Goal: Task Accomplishment & Management: Manage account settings

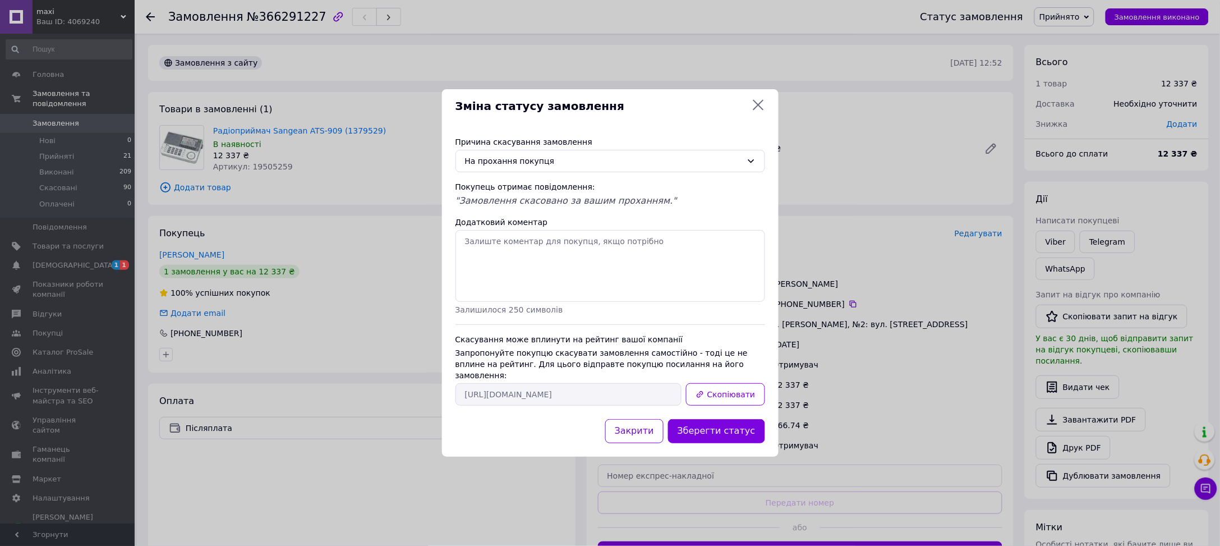
click at [52, 15] on div "Зміна статусу замовлення Причина скасування замовлення На прохання покупця Поку…" at bounding box center [610, 273] width 1220 height 546
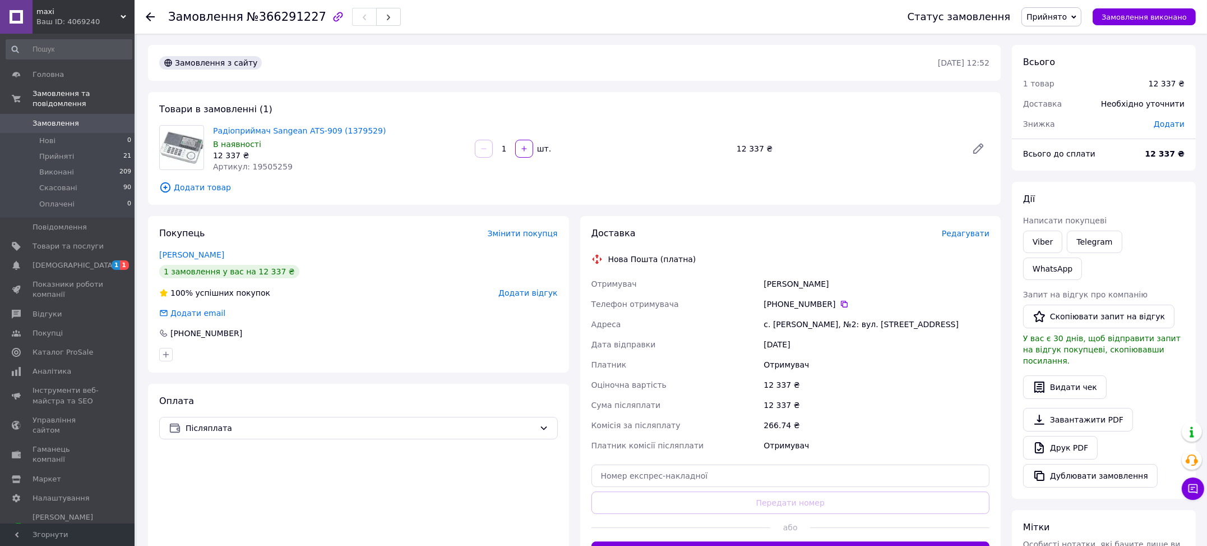
click at [63, 21] on div "Ваш ID: 4069240" at bounding box center [85, 22] width 98 height 10
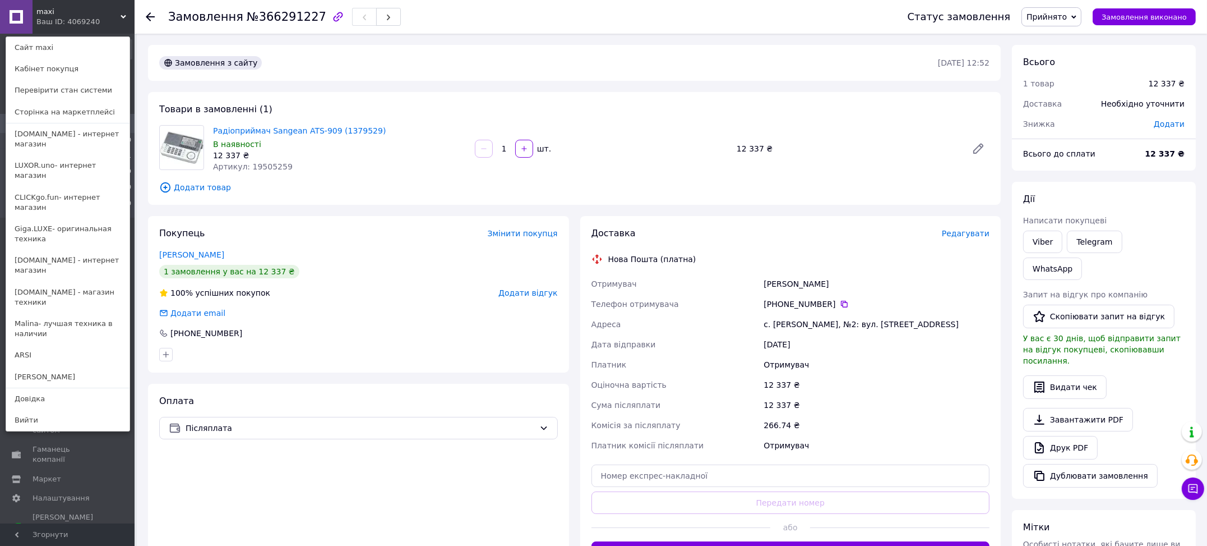
click at [62, 138] on link "[DOMAIN_NAME] - интернет магазин" at bounding box center [67, 138] width 123 height 31
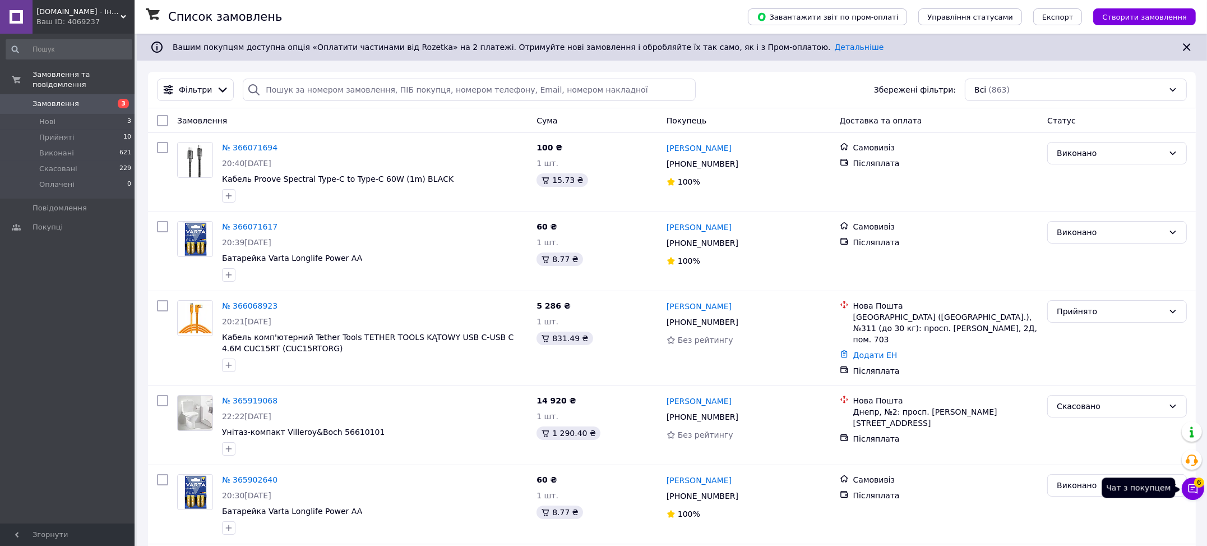
click at [1196, 487] on icon at bounding box center [1193, 488] width 11 height 11
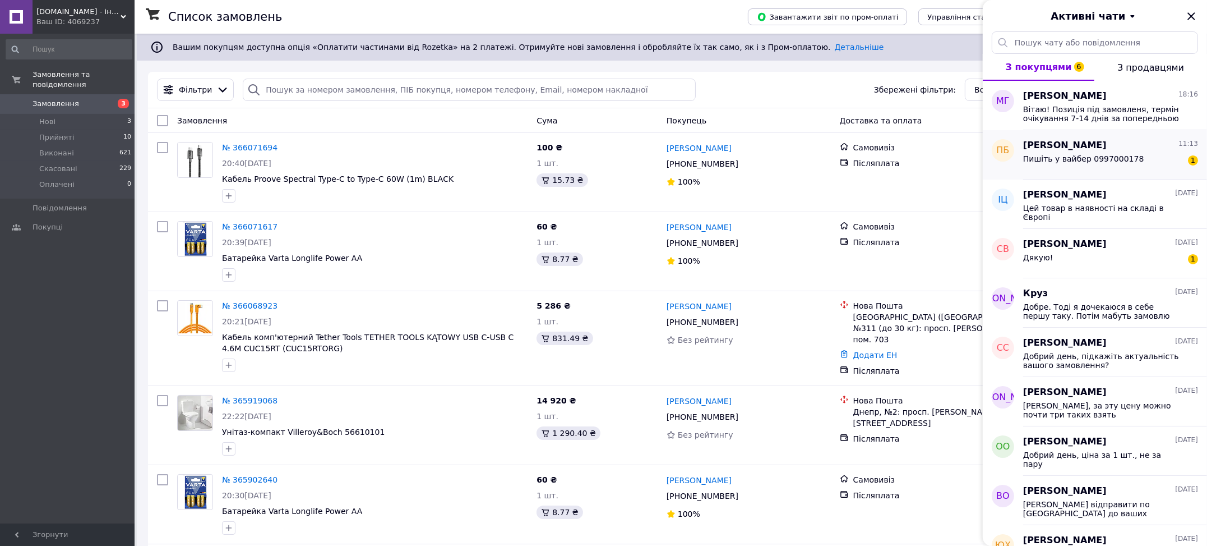
click at [1115, 163] on span "Пишіть у вайбер 0997000178" at bounding box center [1083, 158] width 121 height 9
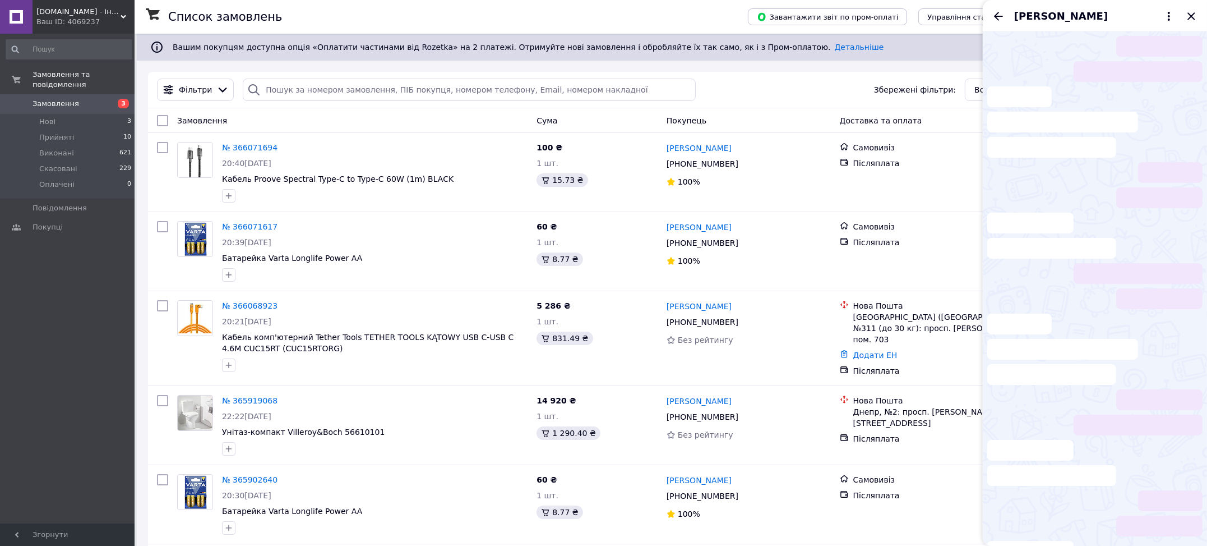
scroll to position [73, 0]
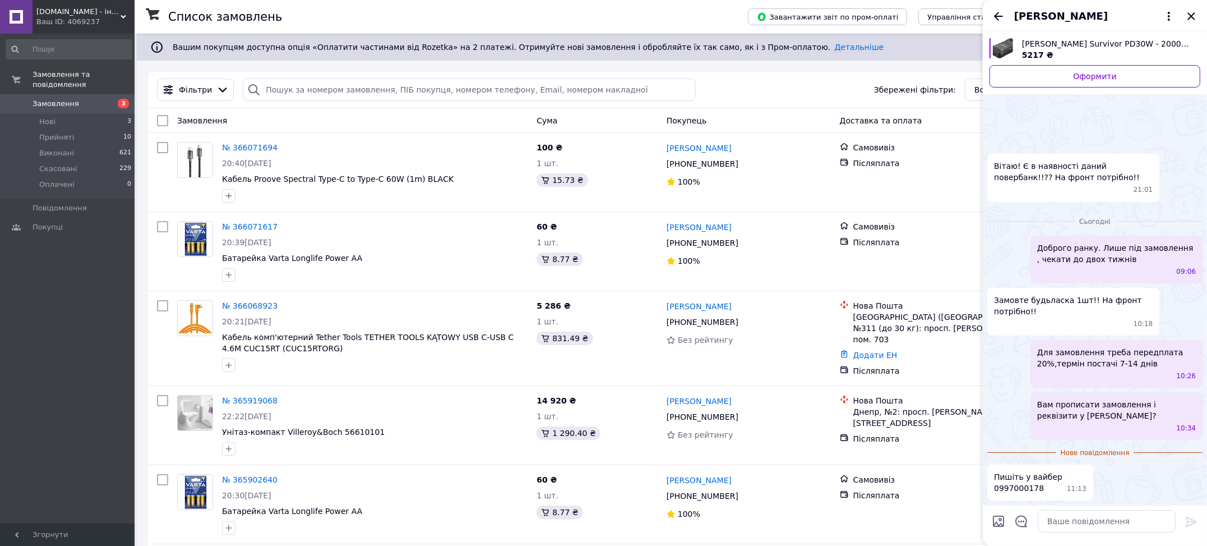
click at [1193, 17] on icon "Закрити" at bounding box center [1191, 15] width 7 height 7
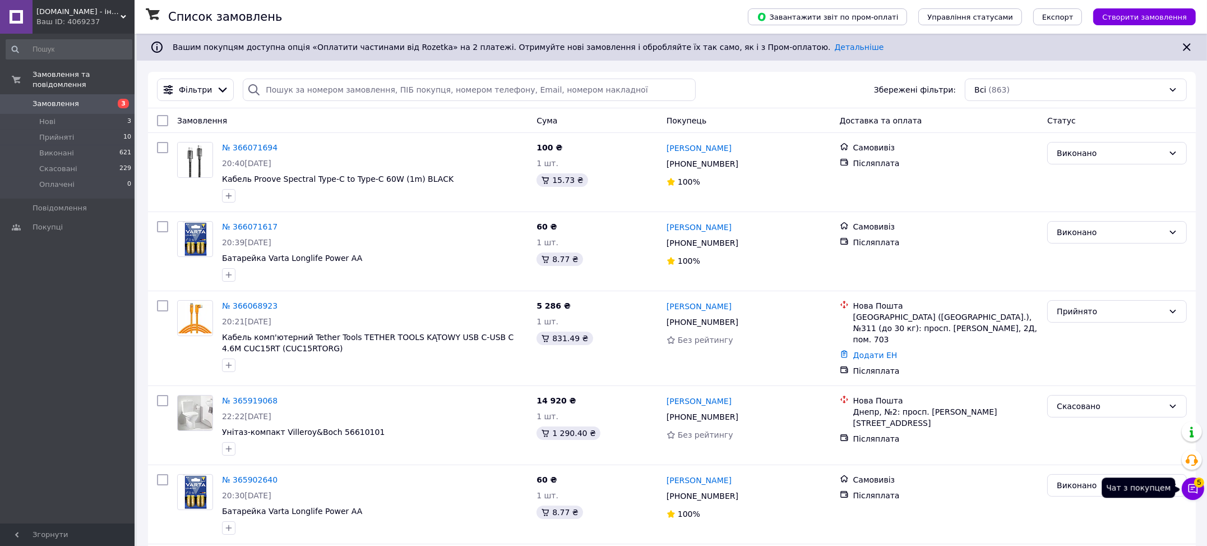
click at [1193, 491] on icon at bounding box center [1193, 488] width 11 height 11
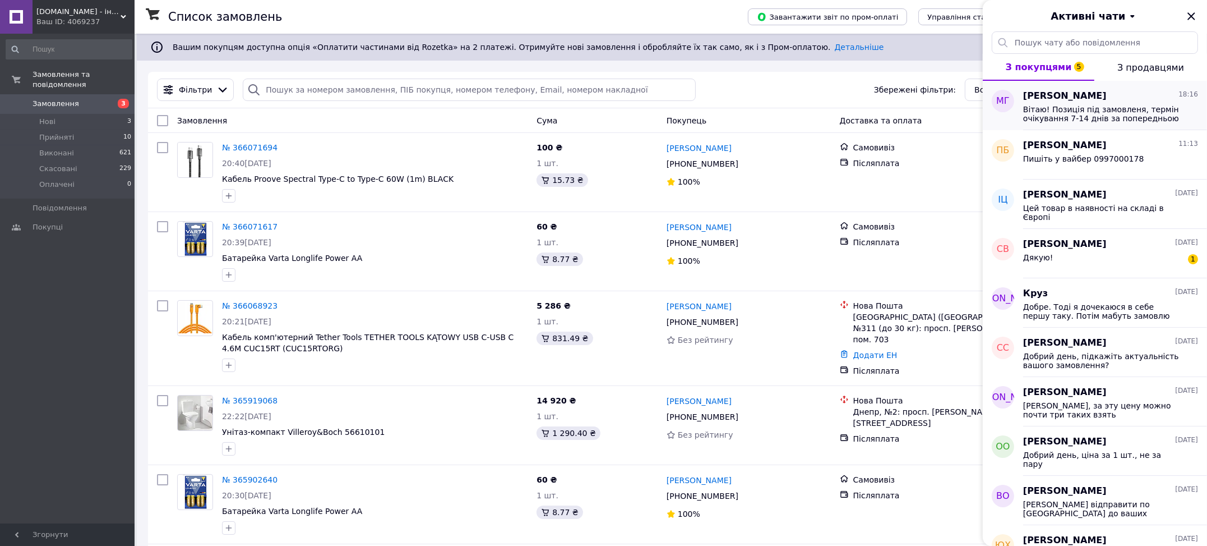
click at [1118, 114] on span "Вітаю! Позиція під замовленя, термін очікування 7-14 днів за попередньою передп…" at bounding box center [1102, 114] width 159 height 18
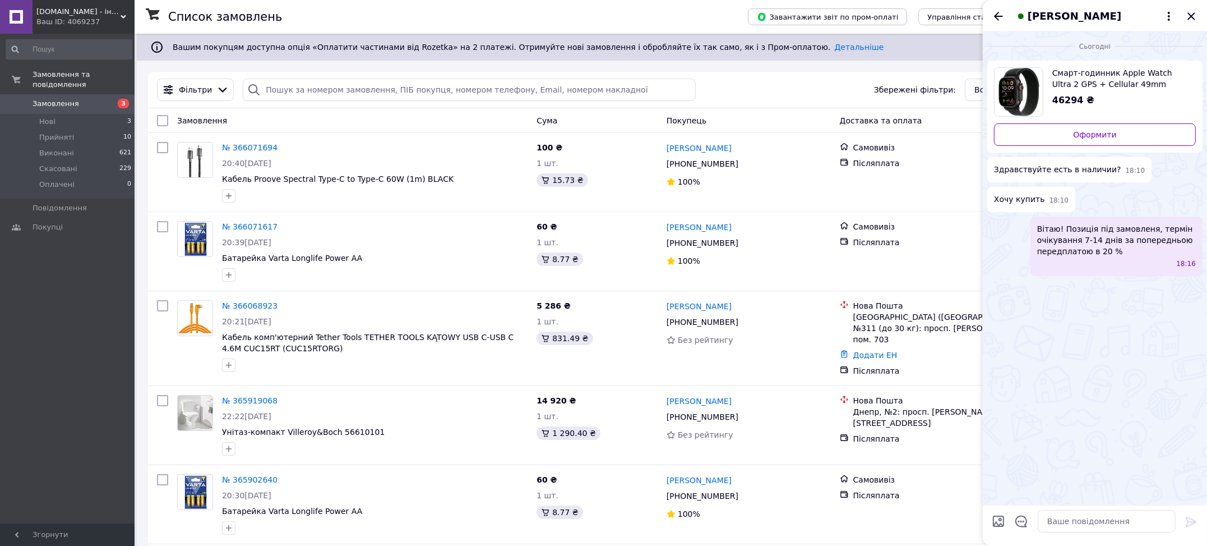
click at [1123, 80] on span "Смарт-годинник Apple Watch Ultra 2 GPS + Cellular 49mm Black Titan. Case w. Bla…" at bounding box center [1120, 78] width 135 height 22
